Goal: Task Accomplishment & Management: Complete application form

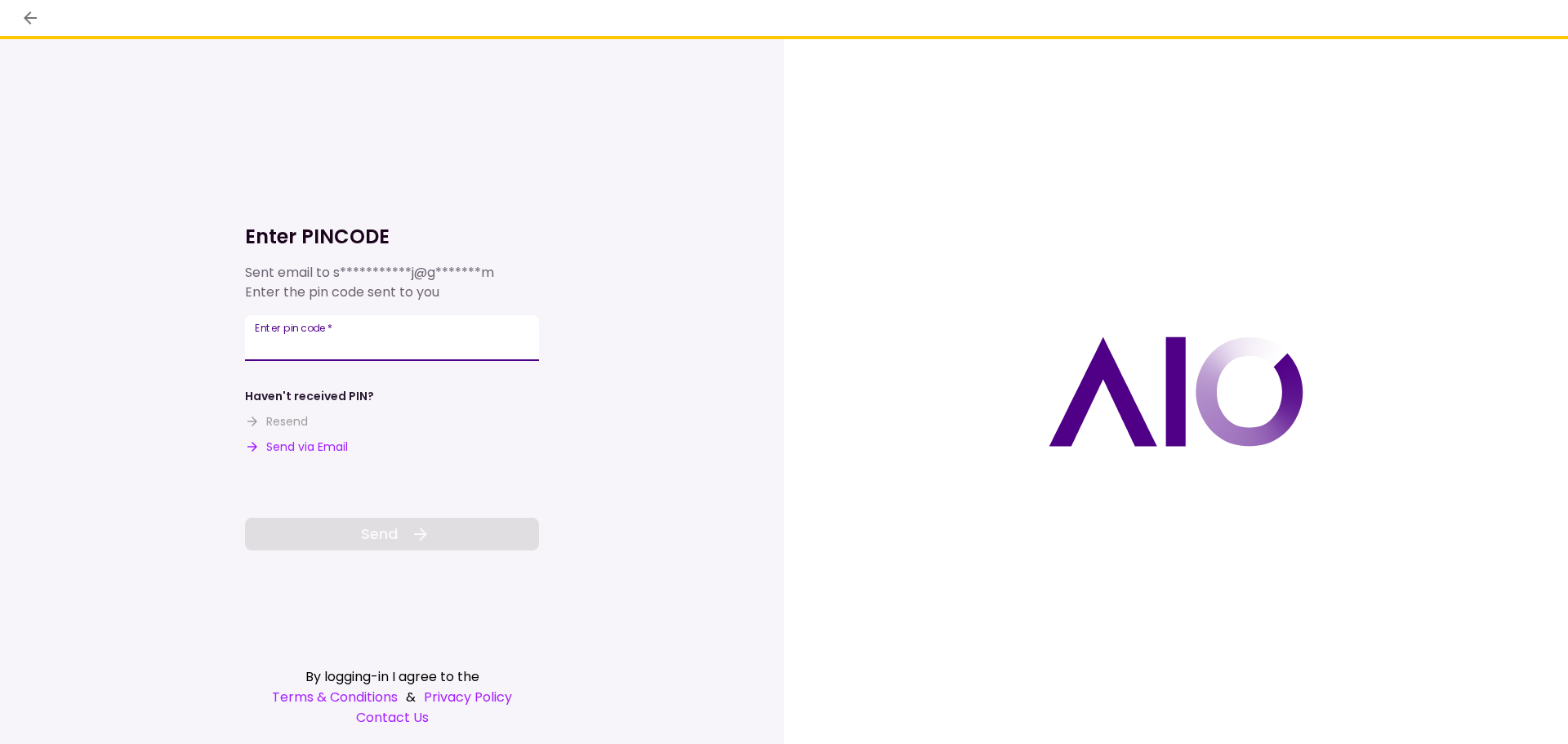
click at [406, 339] on input "Enter pin code   *" at bounding box center [391, 338] width 294 height 46
type input "******"
click at [404, 538] on button "Send" at bounding box center [391, 534] width 294 height 33
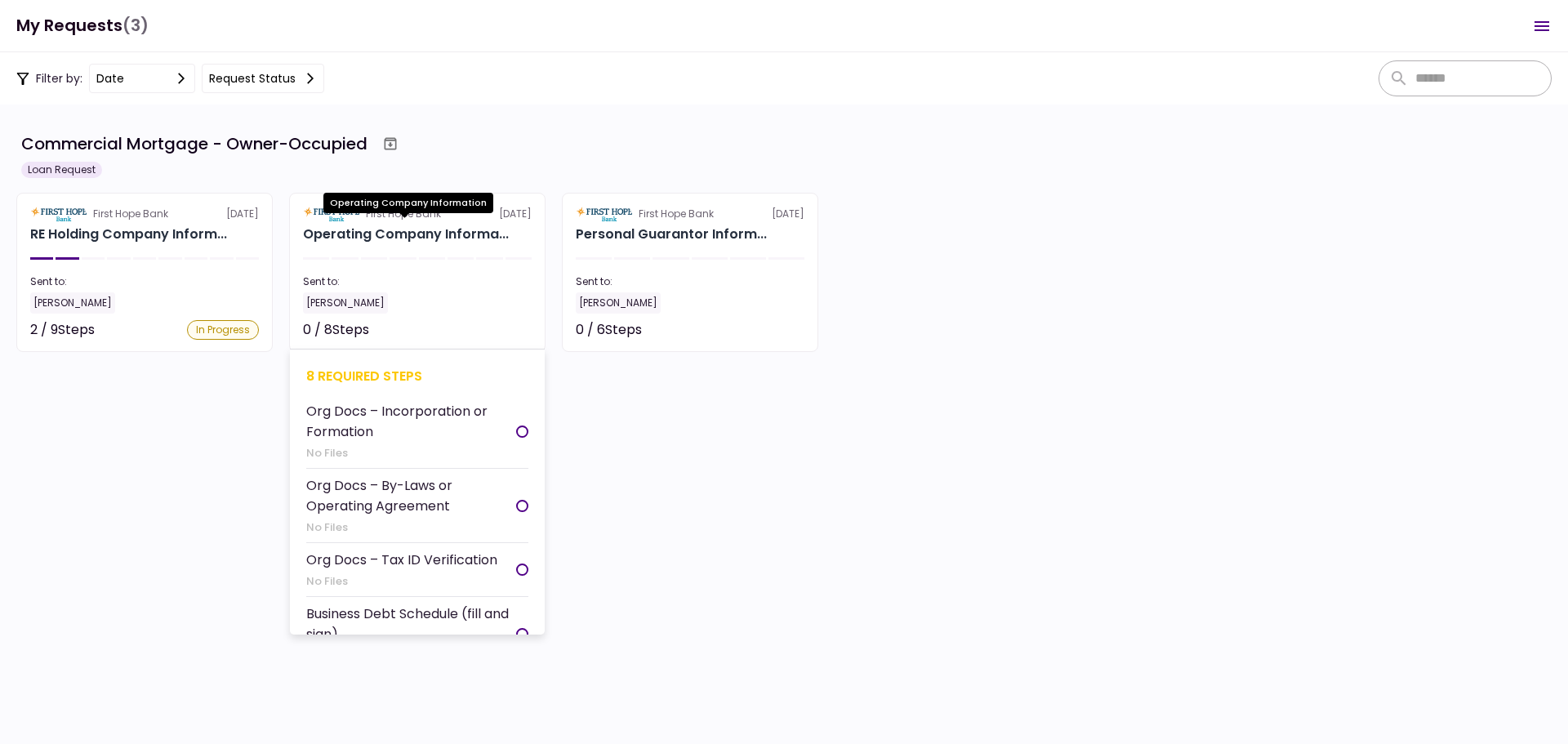
click at [453, 237] on div "Operating Company Informa..." at bounding box center [406, 234] width 206 height 20
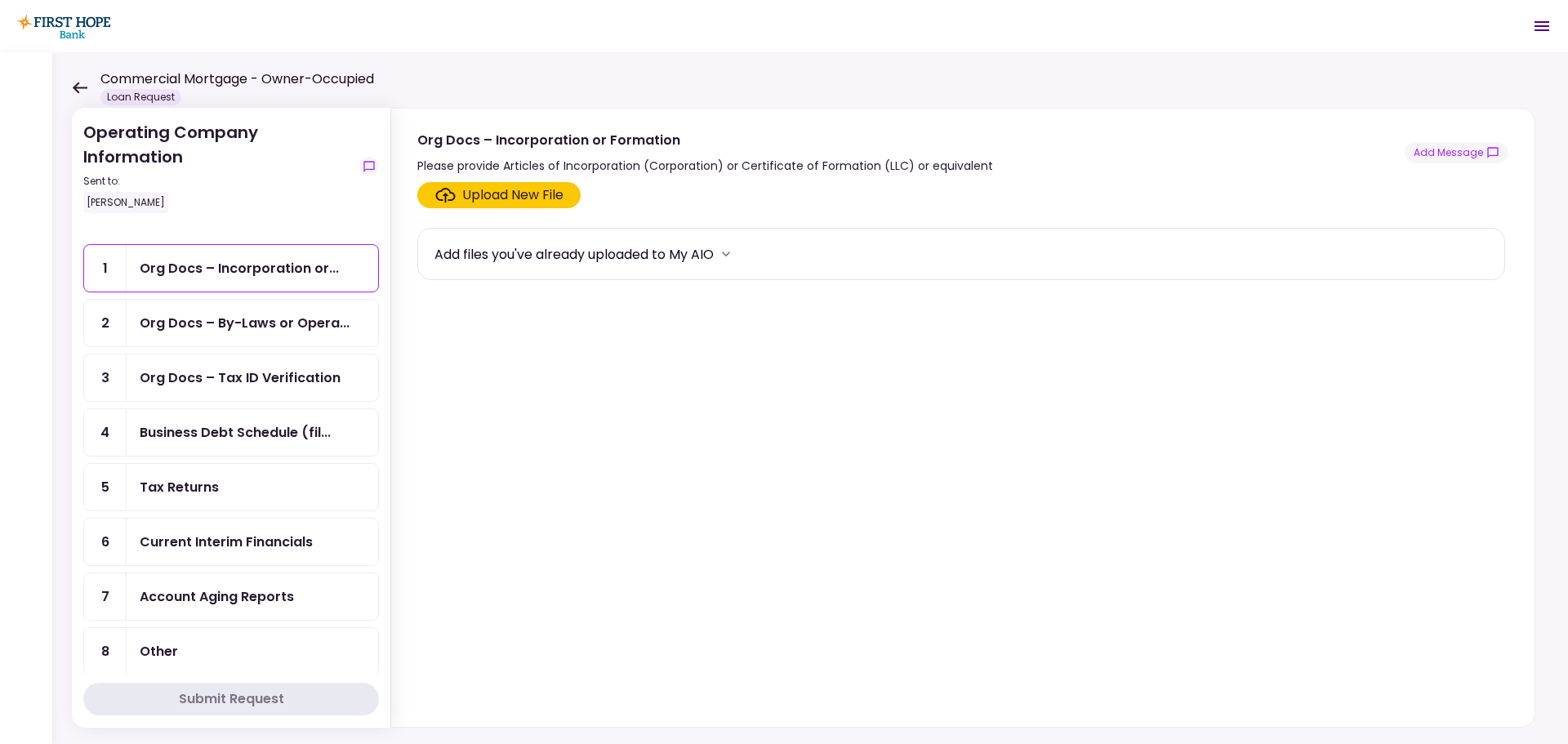
scroll to position [38, 0]
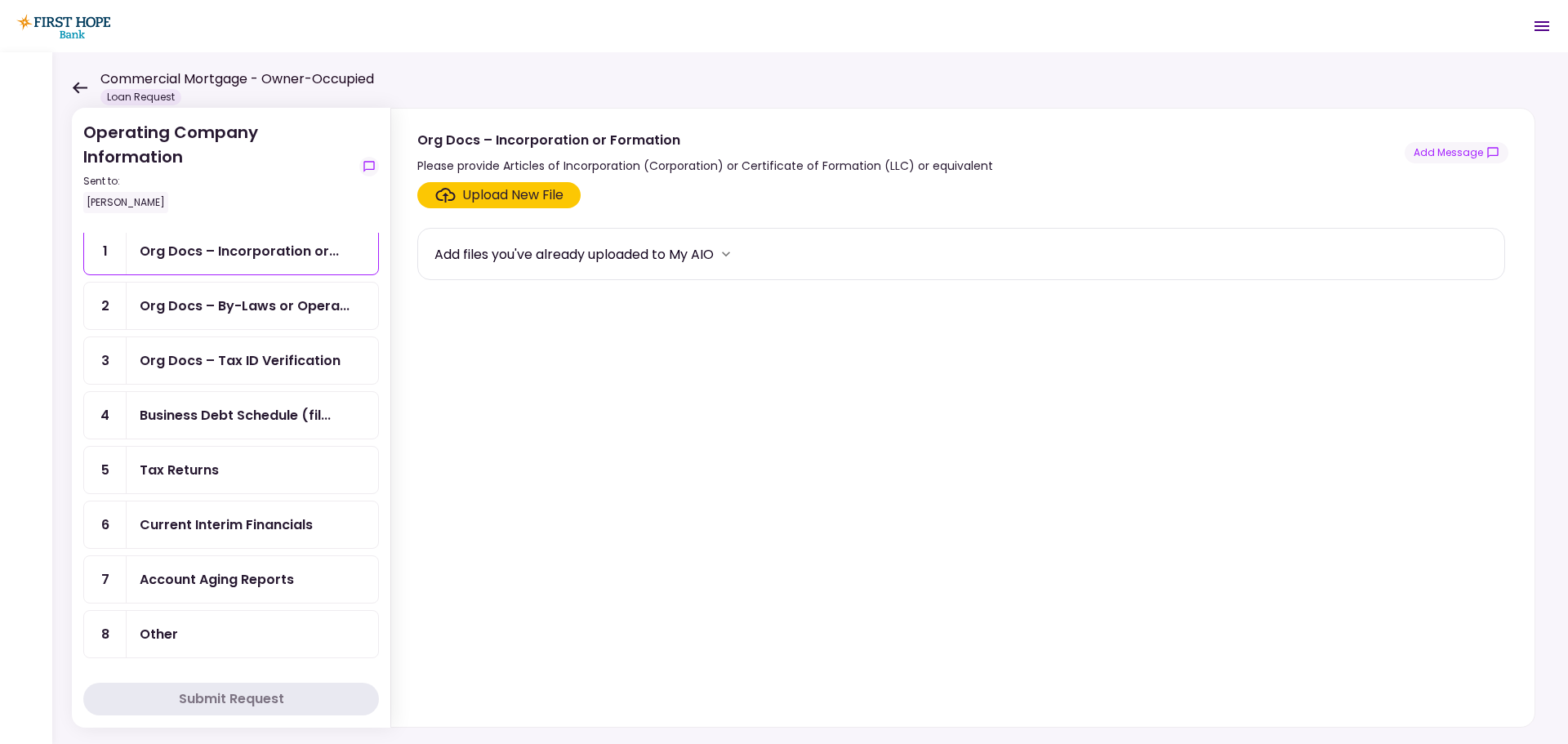
click at [138, 463] on div "Tax Returns" at bounding box center [252, 470] width 251 height 46
click at [520, 199] on div "Upload New File" at bounding box center [513, 195] width 101 height 20
click at [0, 0] on input "Upload New File" at bounding box center [0, 0] width 0 height 0
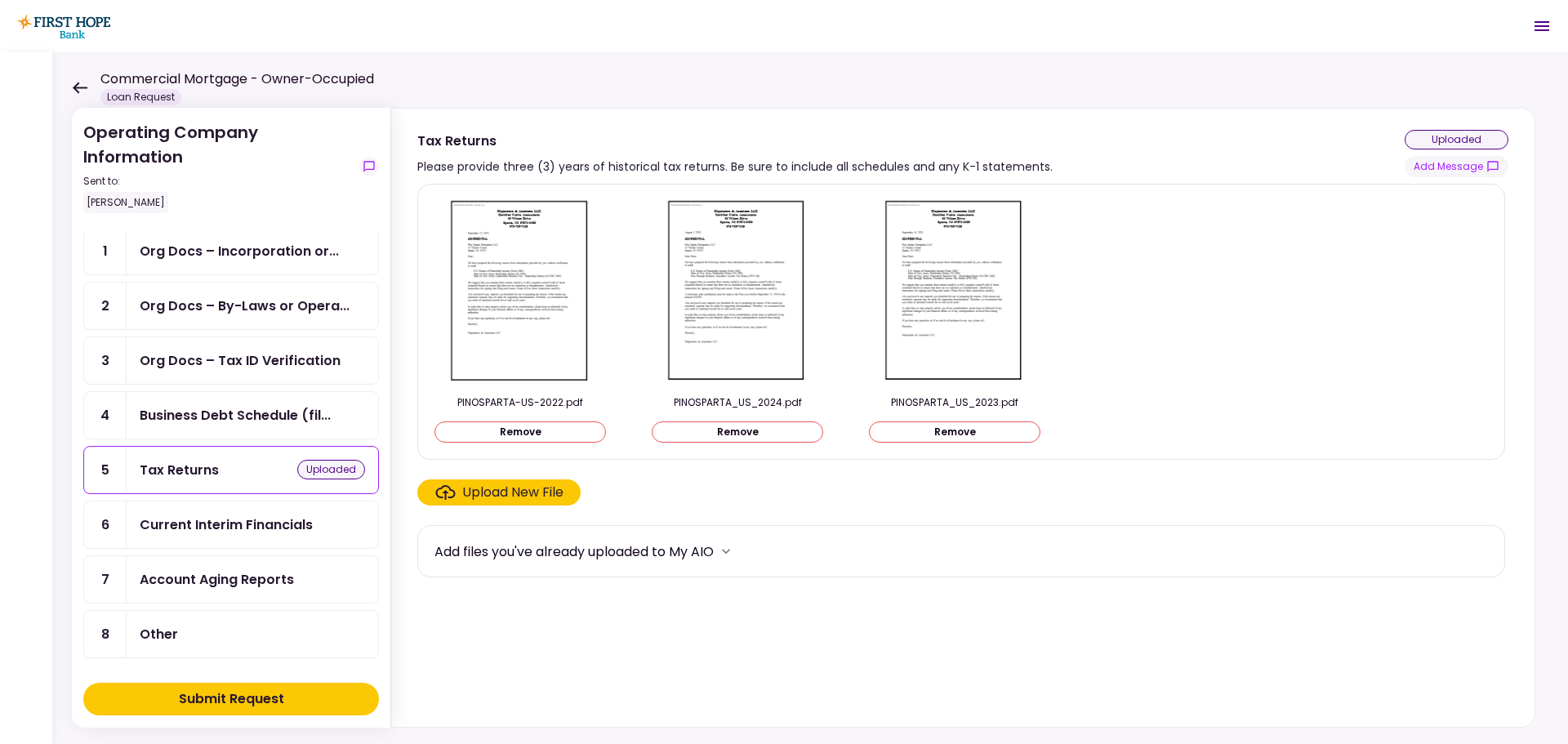
click at [242, 695] on div "Submit Request" at bounding box center [232, 700] width 106 height 20
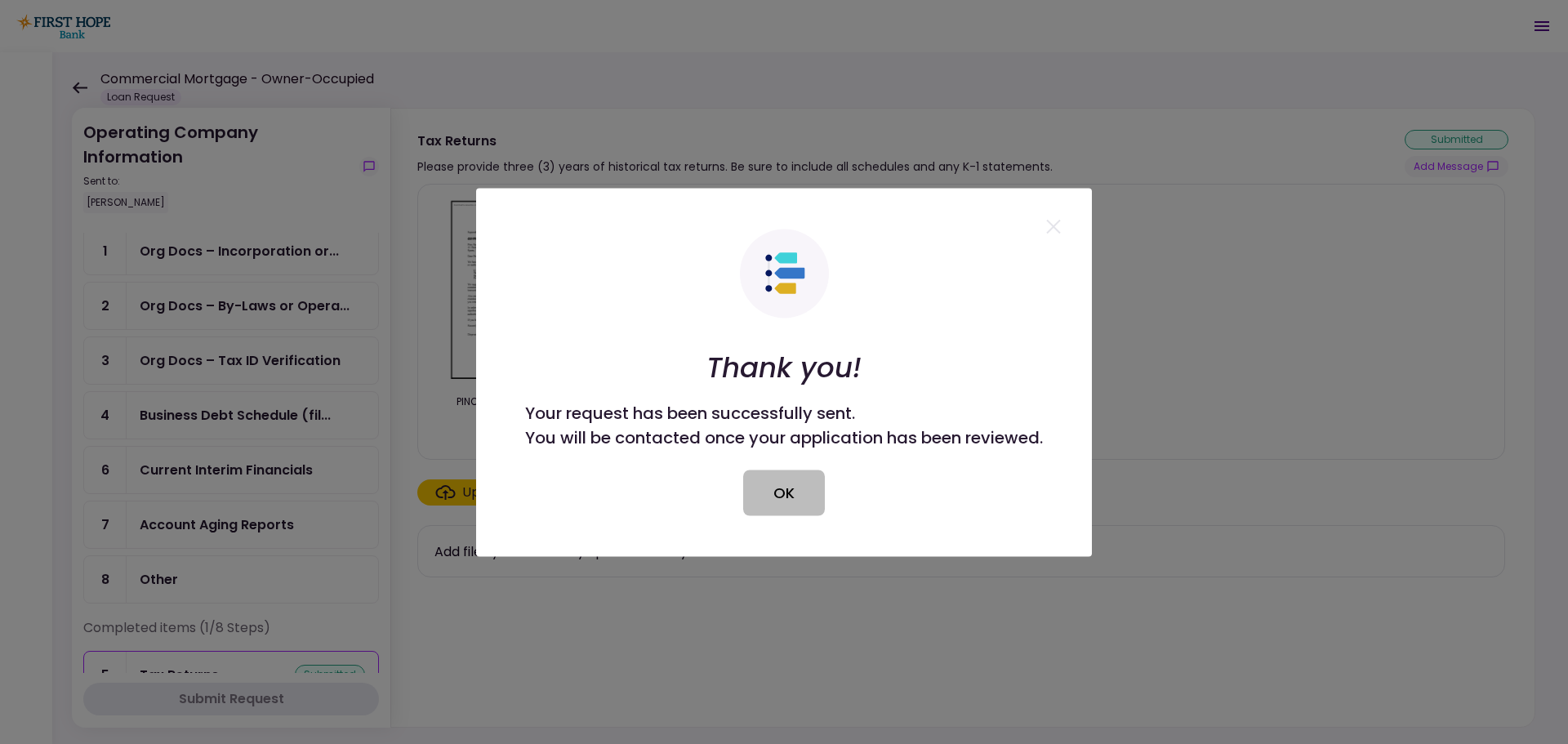
click at [792, 489] on button "OK" at bounding box center [784, 493] width 82 height 46
